Goal: Task Accomplishment & Management: Manage account settings

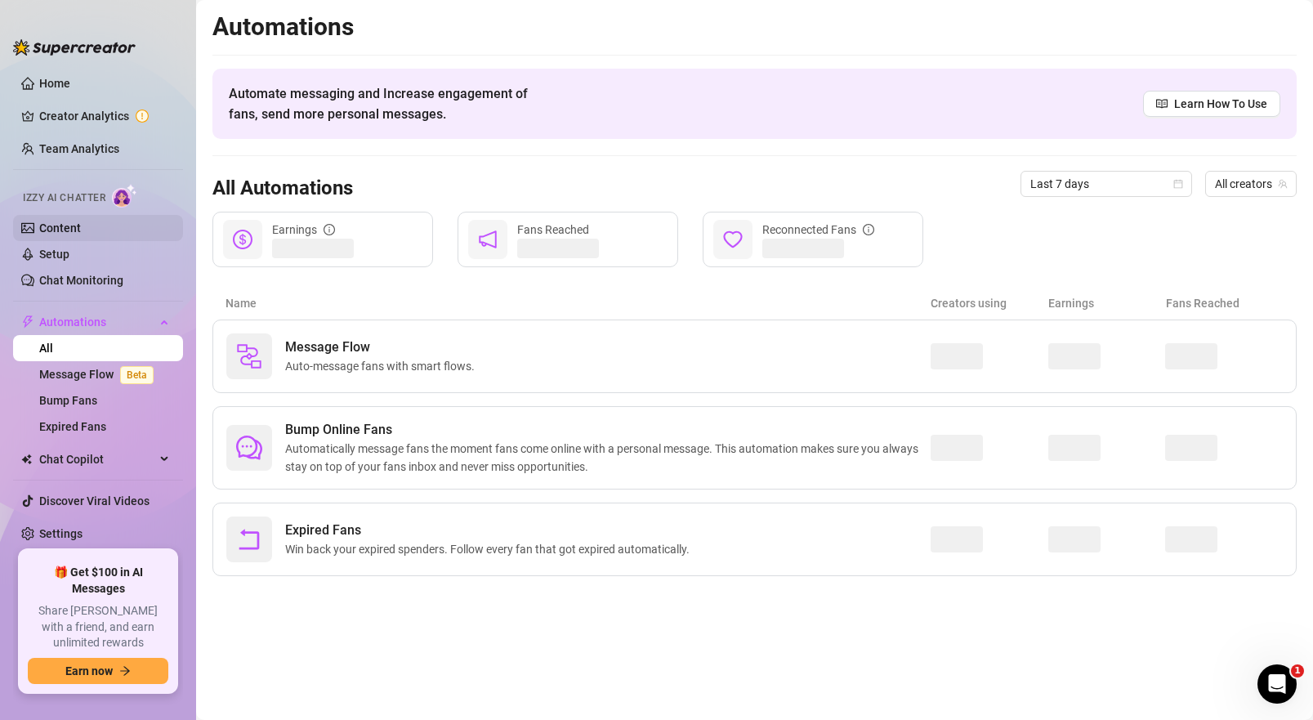
click at [81, 231] on link "Content" at bounding box center [60, 228] width 42 height 13
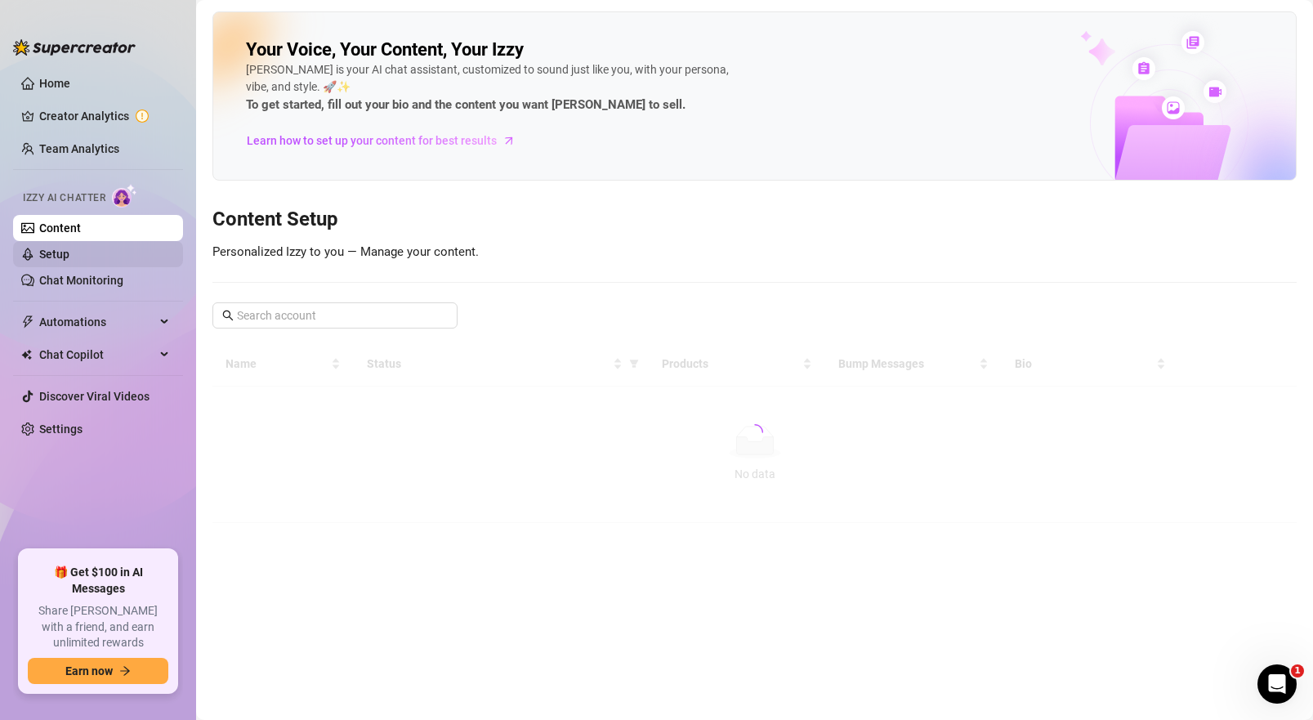
click at [69, 254] on link "Setup" at bounding box center [54, 254] width 30 height 13
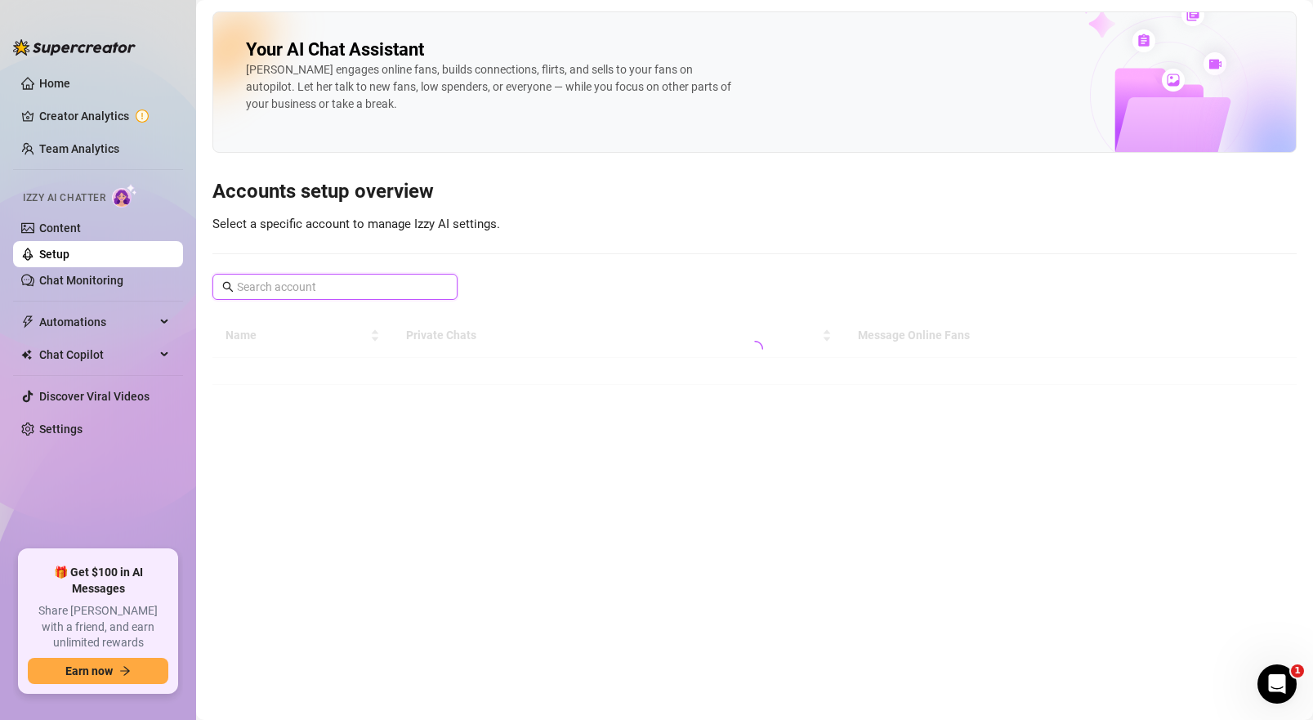
click at [400, 291] on input "text" at bounding box center [336, 287] width 198 height 18
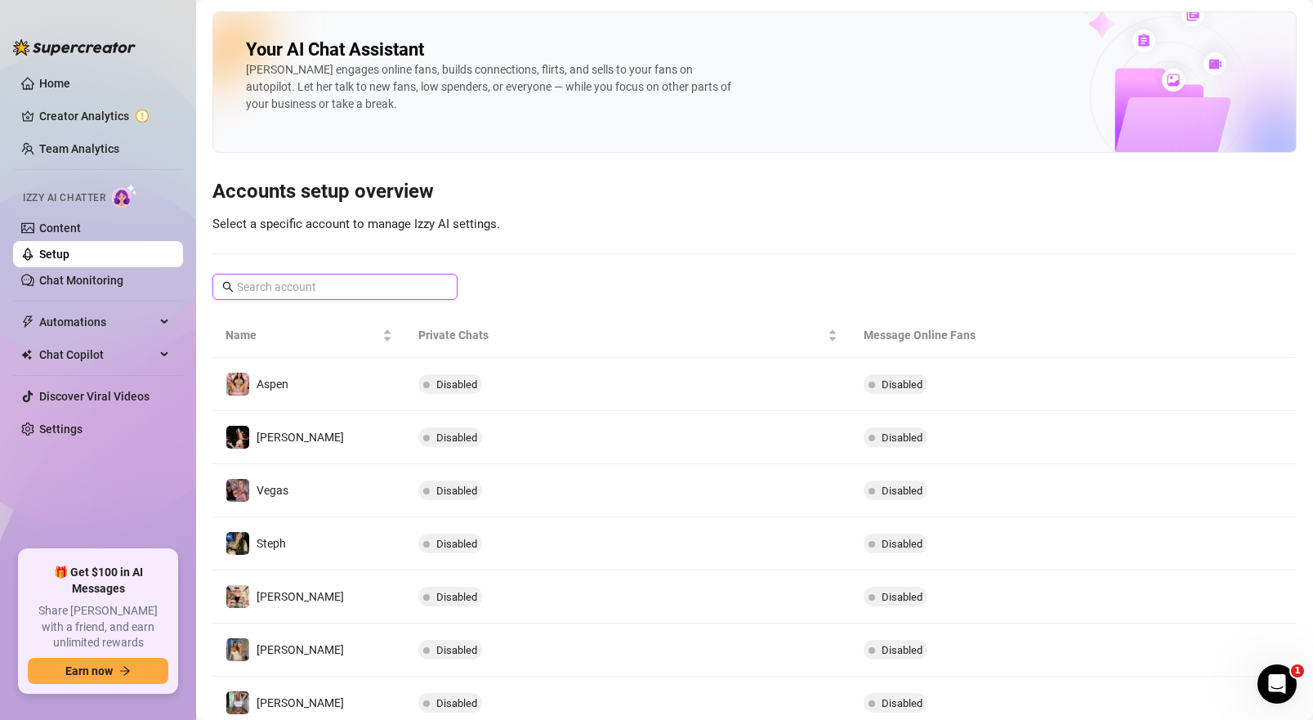
click at [341, 278] on input "text" at bounding box center [336, 287] width 198 height 18
type input "[PERSON_NAME]"
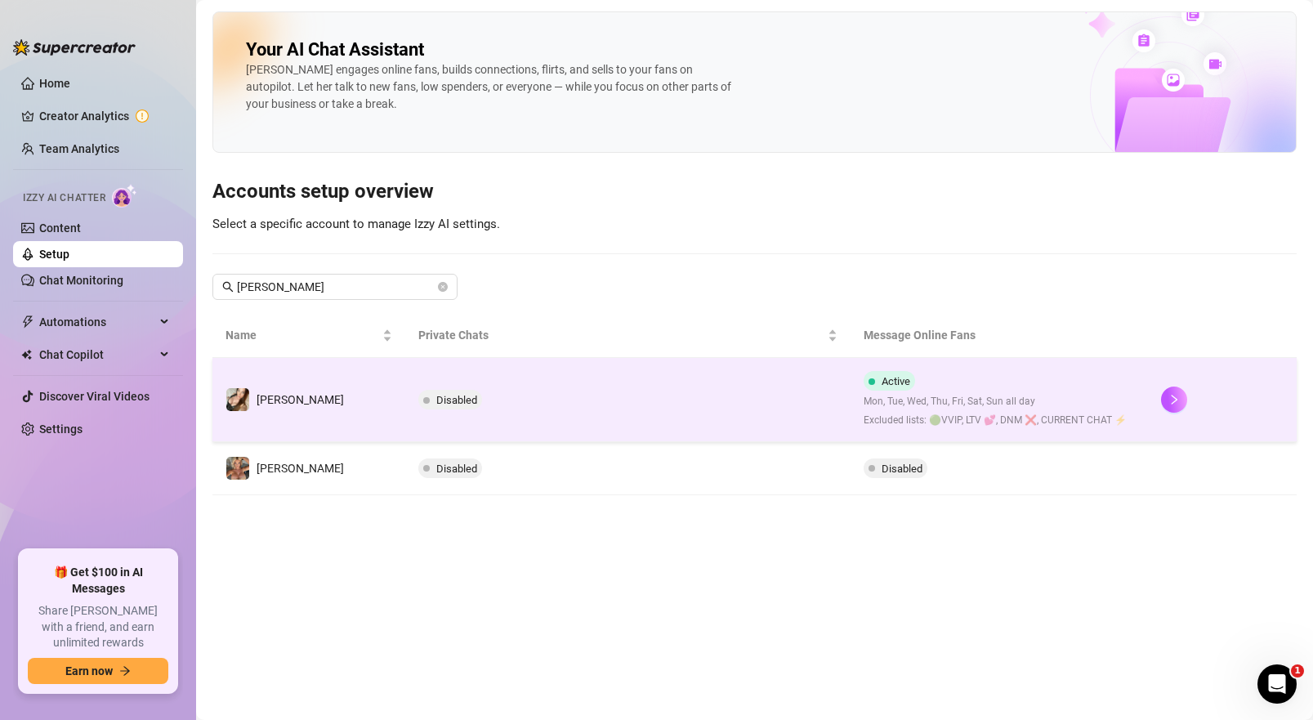
click at [885, 381] on span "Active" at bounding box center [896, 381] width 29 height 12
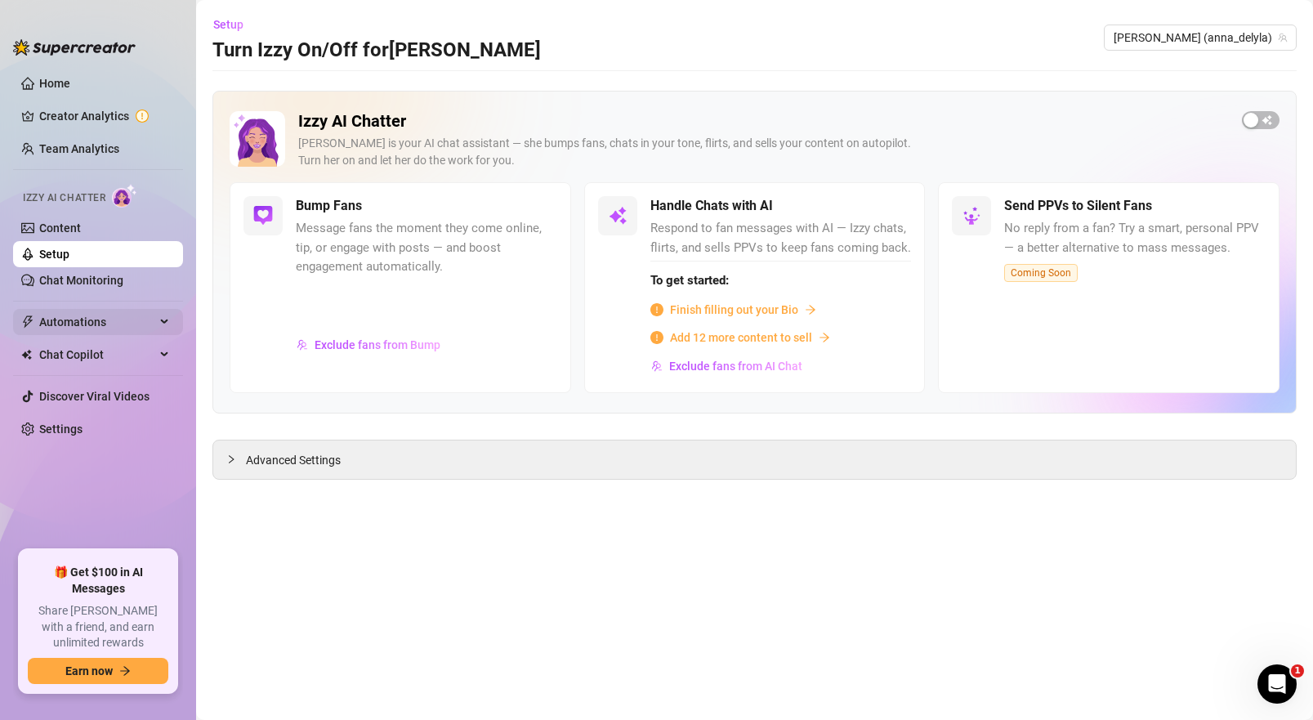
click at [132, 320] on span "Automations" at bounding box center [97, 322] width 116 height 26
